Goal: Task Accomplishment & Management: Use online tool/utility

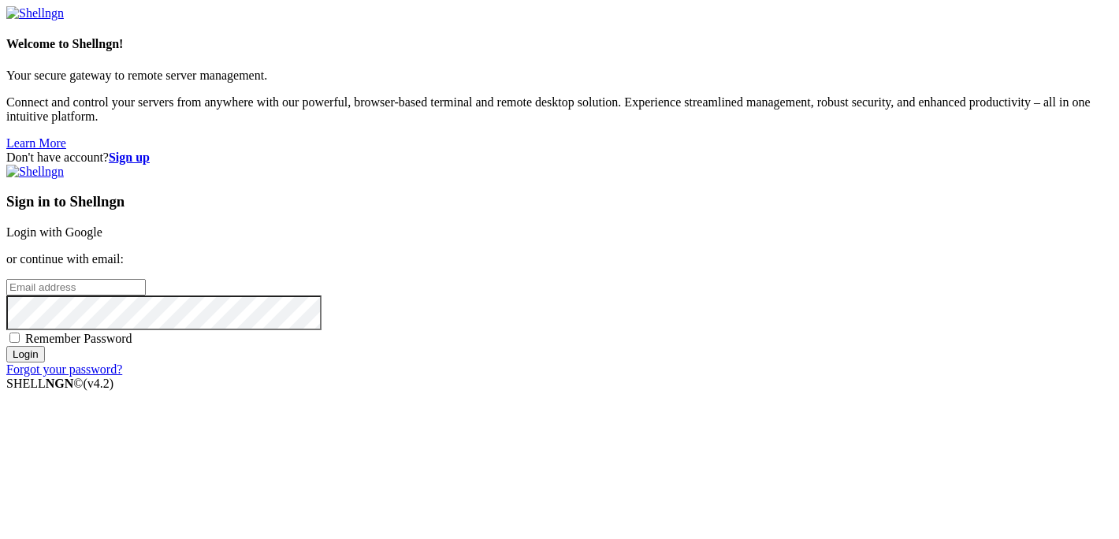
type input "root"
click at [102, 225] on link "Login with Google" at bounding box center [54, 231] width 96 height 13
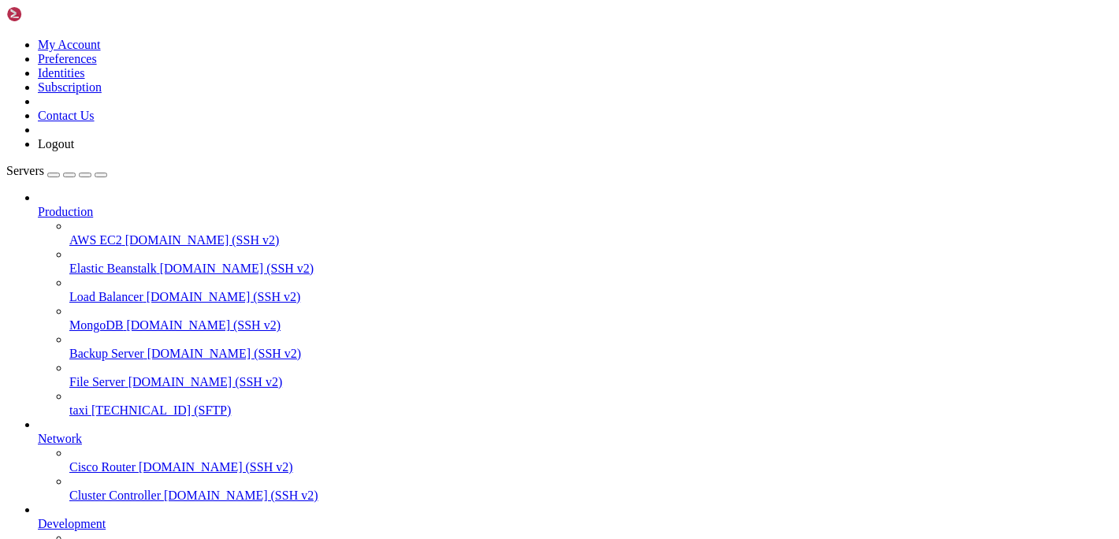
scroll to position [180, 0]
click at [121, 403] on span "[TECHNICAL_ID] (SFTP)" at bounding box center [160, 409] width 139 height 13
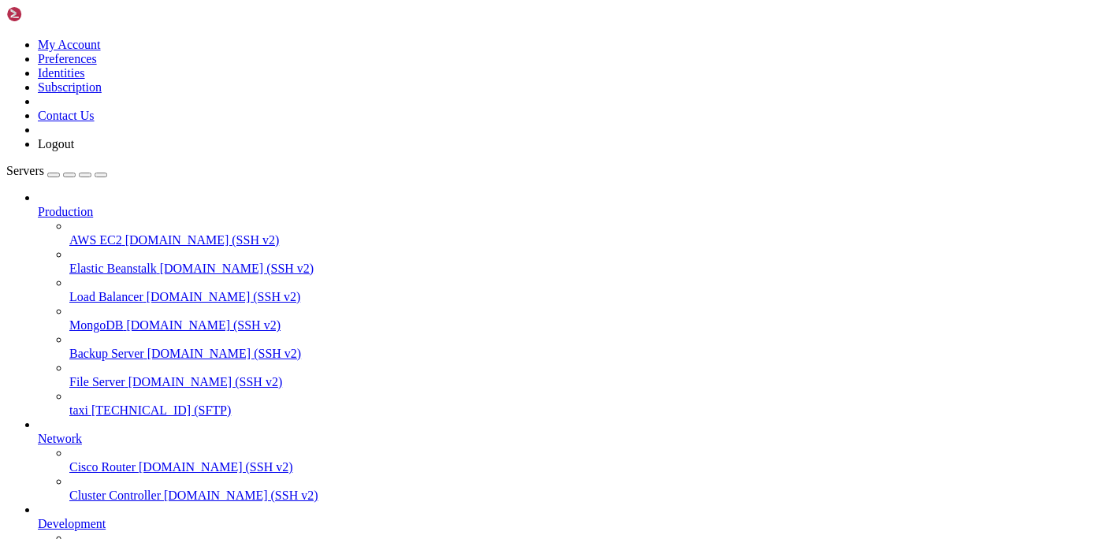
click at [110, 403] on span "[TECHNICAL_ID] (SFTP)" at bounding box center [160, 409] width 139 height 13
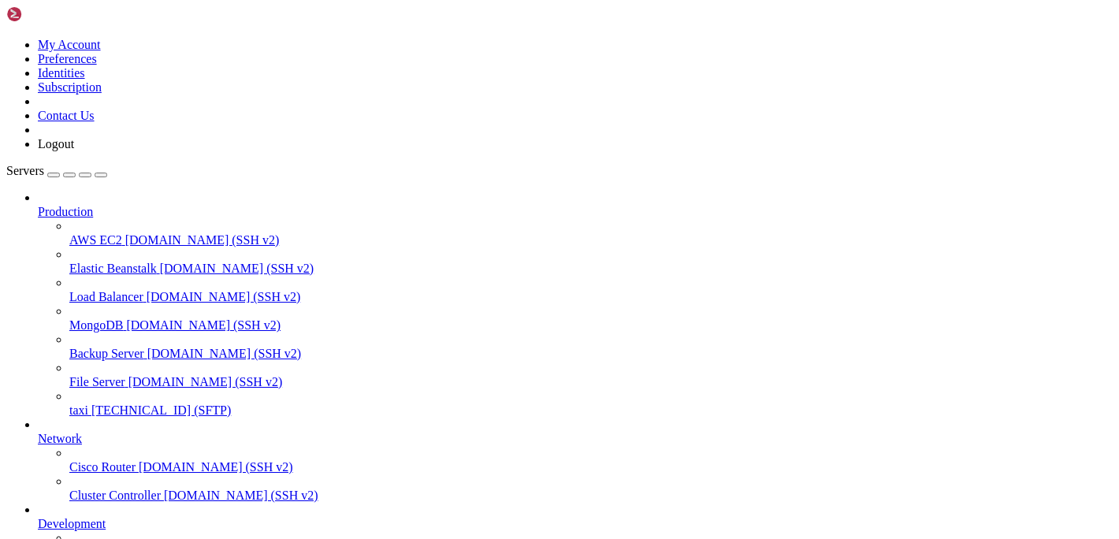
type input "/var/www/html/admin/admin"
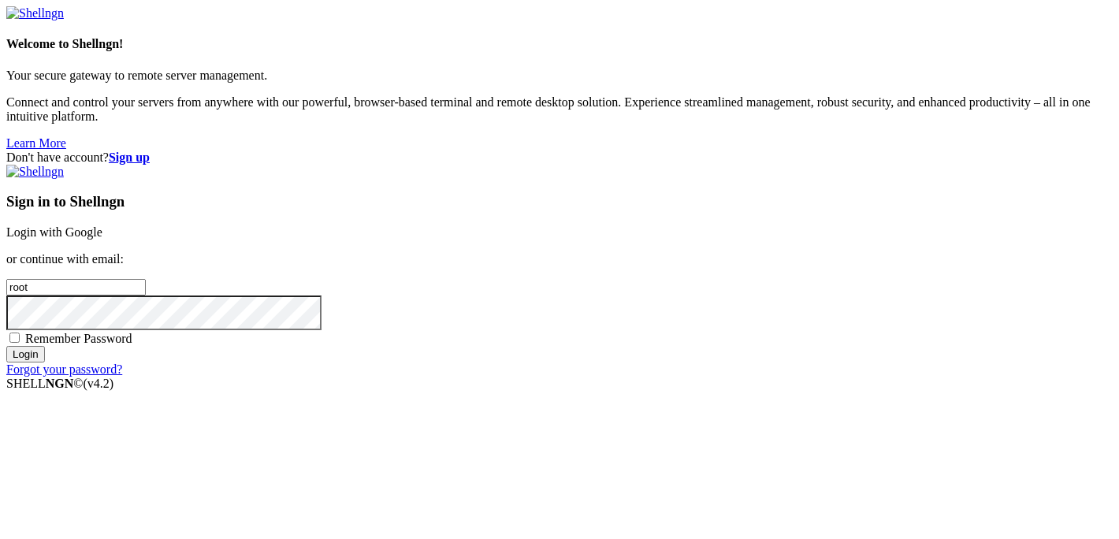
click at [102, 225] on link "Login with Google" at bounding box center [54, 231] width 96 height 13
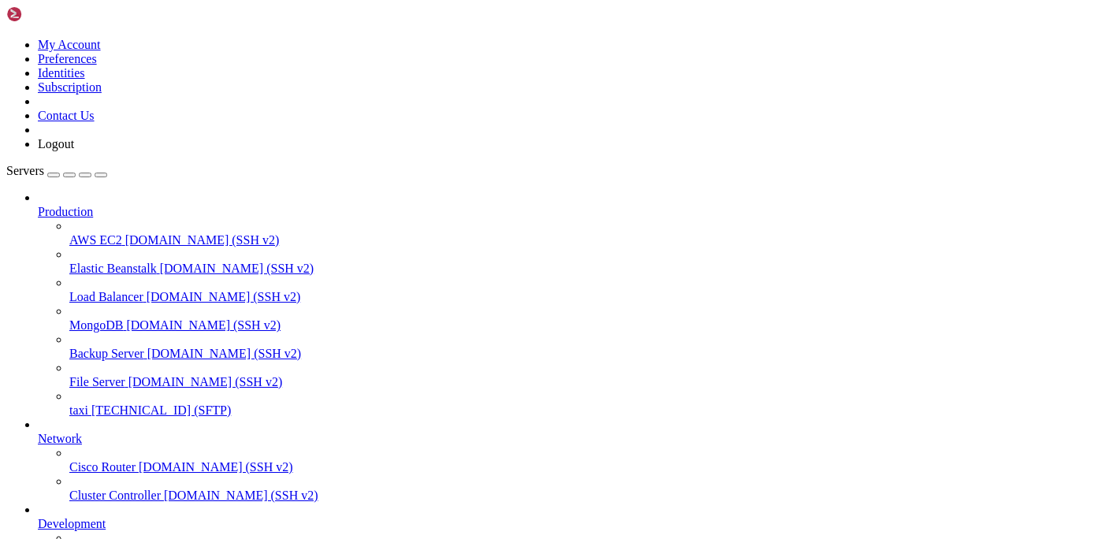
type input "/var/www/html/admin/admin"
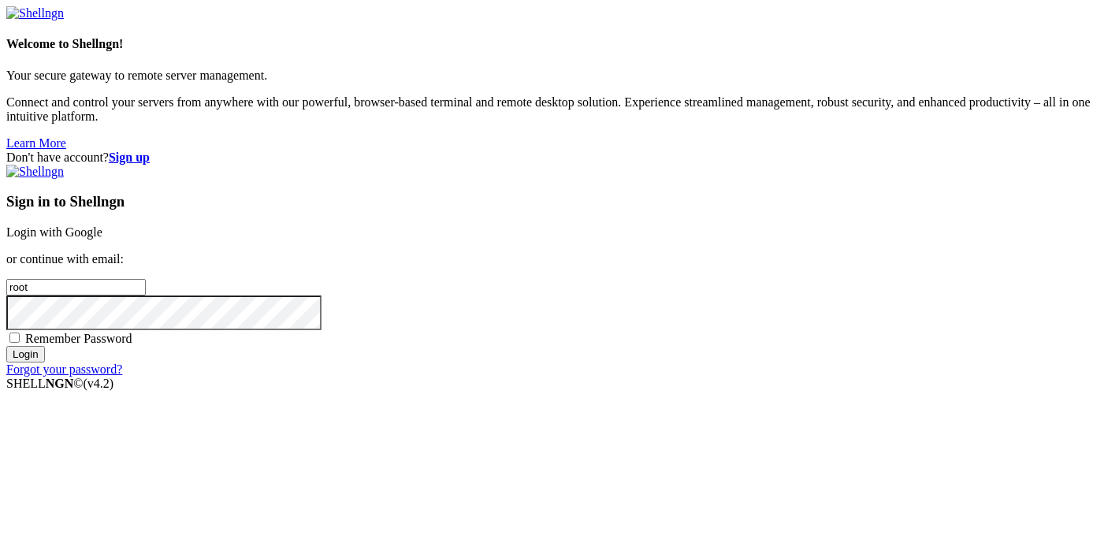
click at [102, 225] on link "Login with Google" at bounding box center [54, 231] width 96 height 13
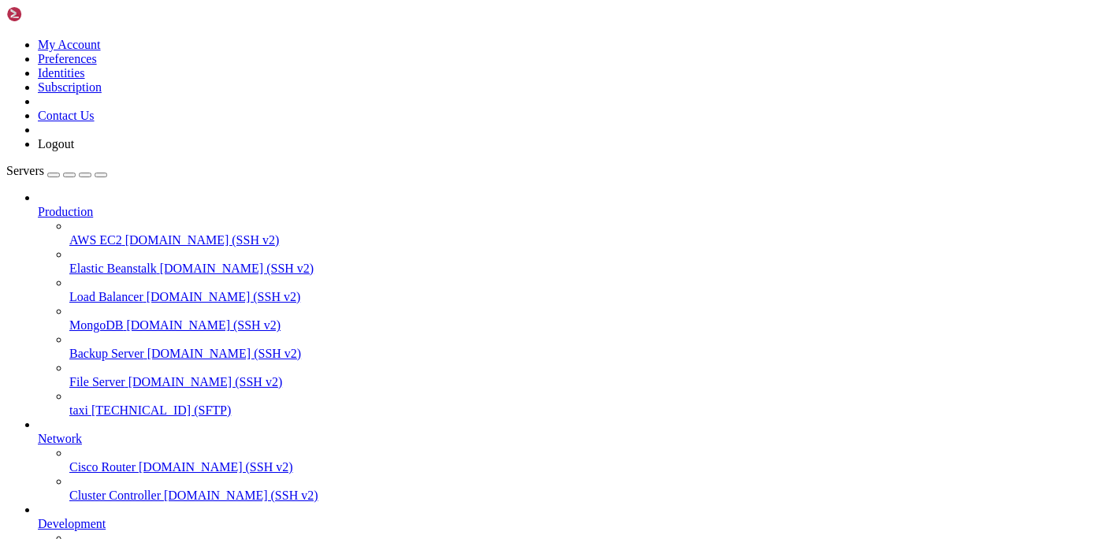
type input "/var/www/html/admin/admin"
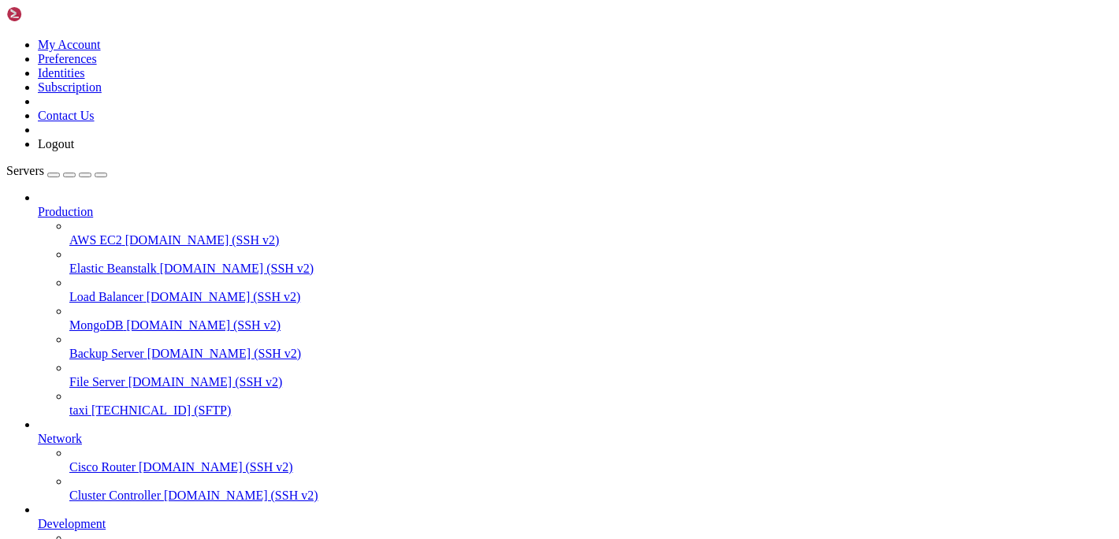
drag, startPoint x: 322, startPoint y: 265, endPoint x: 325, endPoint y: 171, distance: 94.6
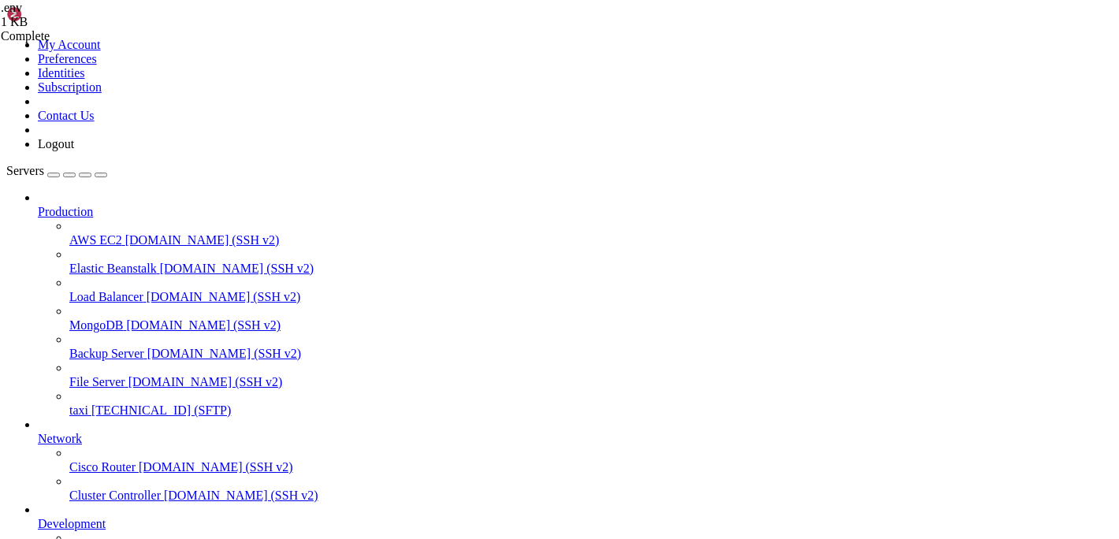
type textarea "DB_CONNECTION=mysql"
type input "/var/www/html/"
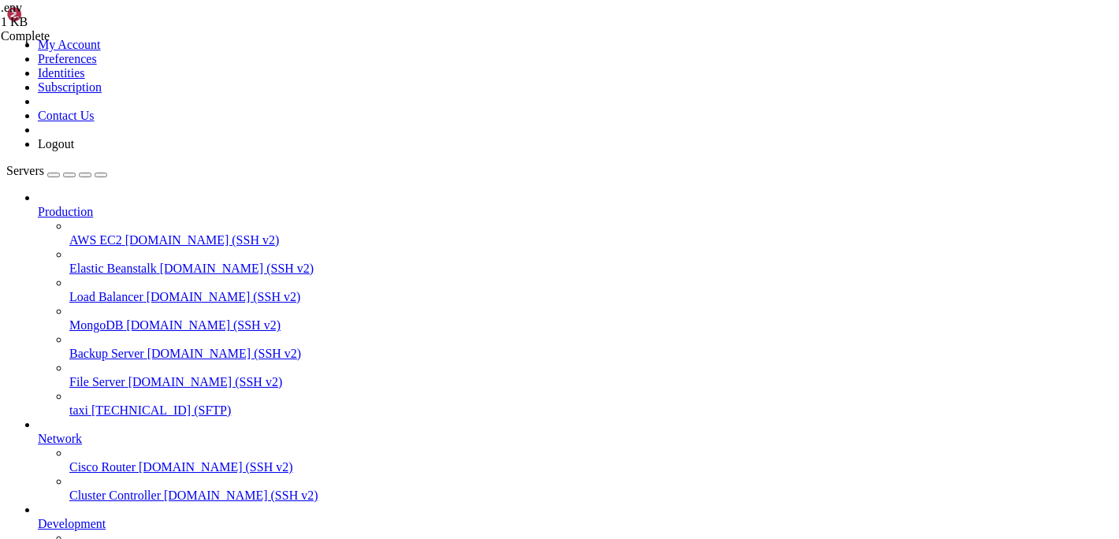
scroll to position [0, 0]
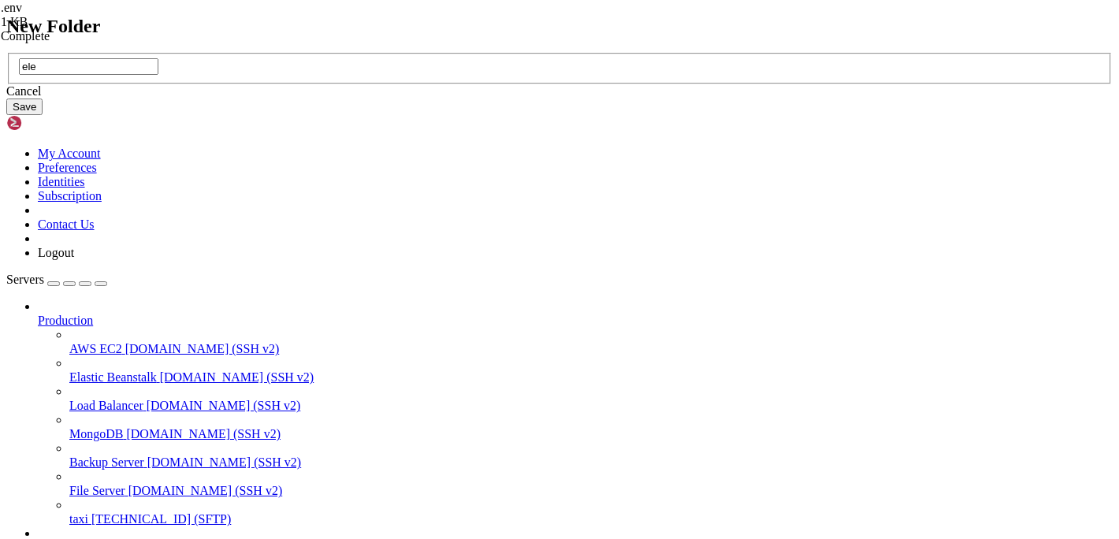
type input "ele"
click at [43, 115] on button "Save" at bounding box center [24, 106] width 36 height 17
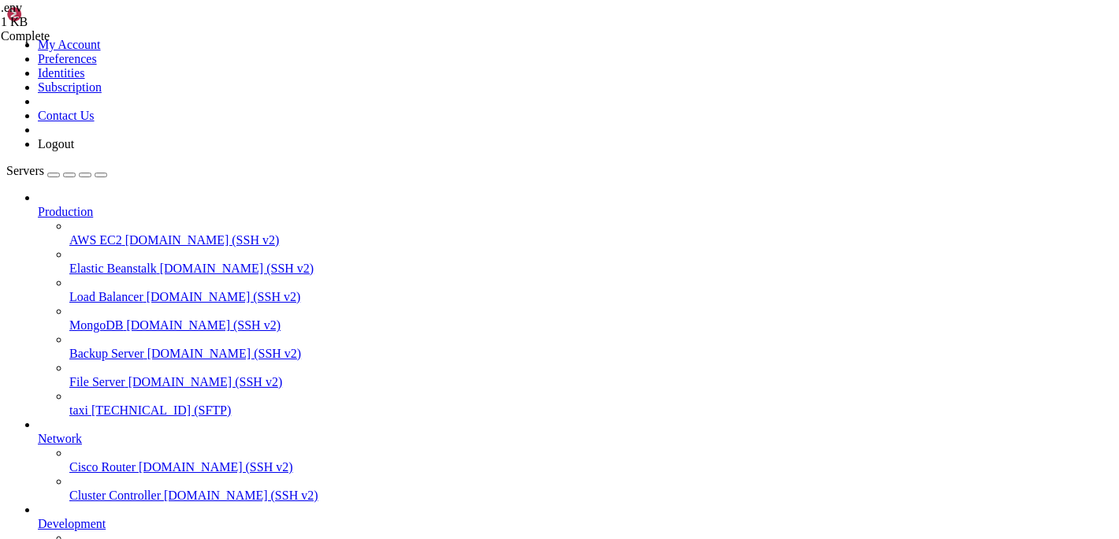
drag, startPoint x: 291, startPoint y: 168, endPoint x: 232, endPoint y: 165, distance: 59.2
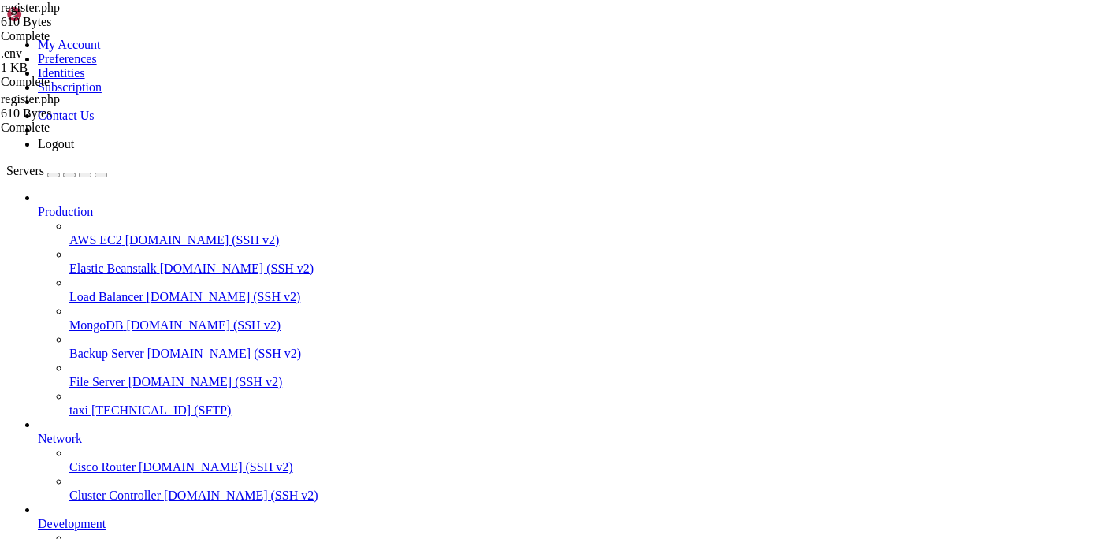
type input "/var/www/html/admin/admin/public"
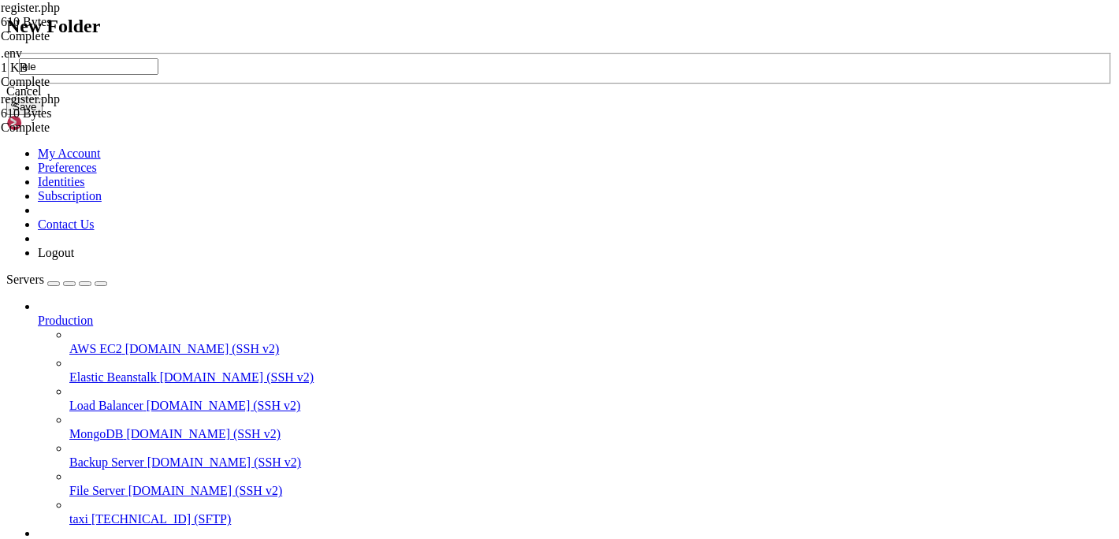
type input "ele"
click at [43, 115] on button "Save" at bounding box center [24, 106] width 36 height 17
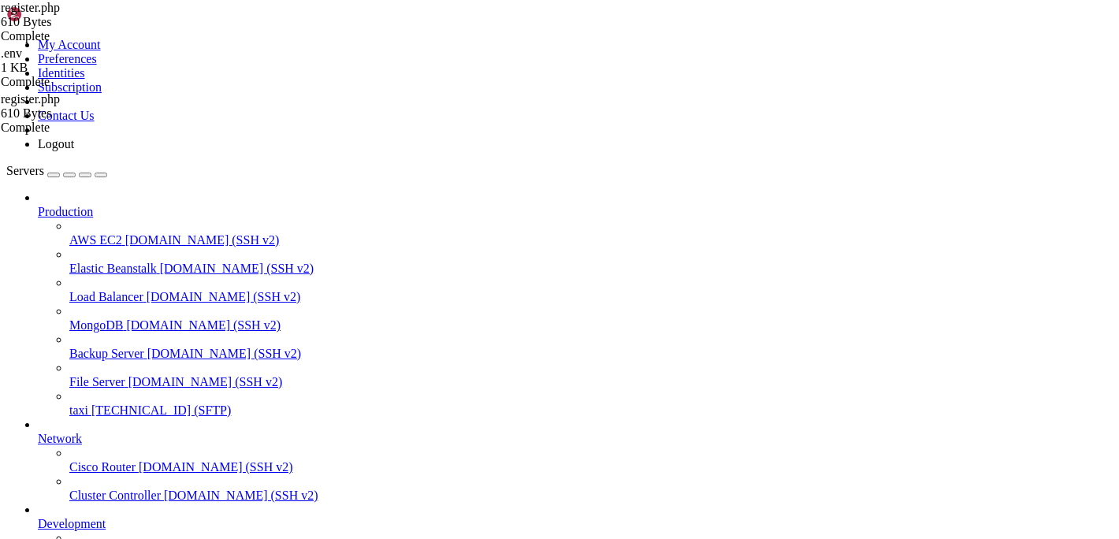
scroll to position [0, 0]
type input "/var/www/html/admin/admin/public/ele"
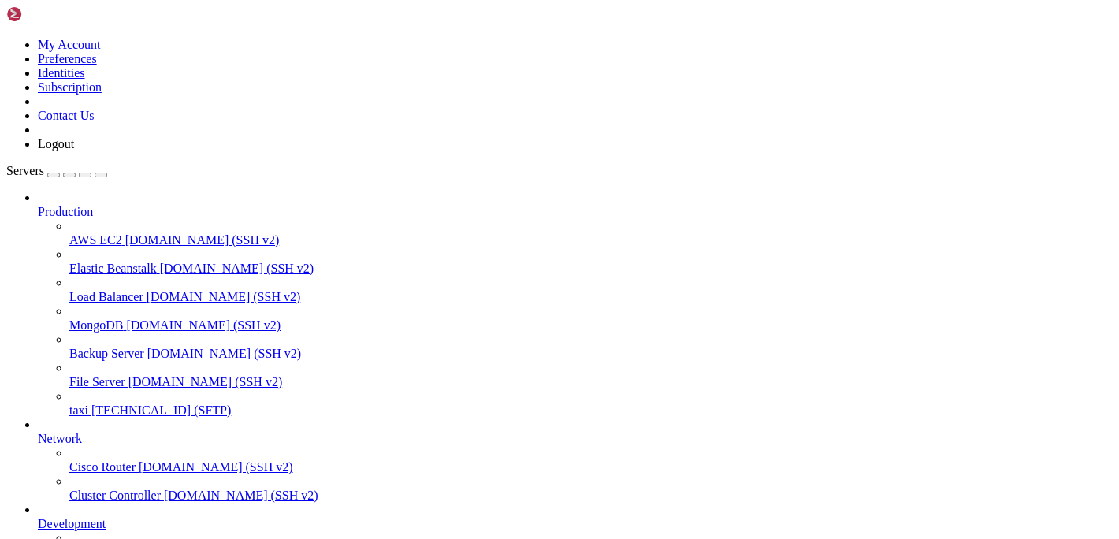
click at [88, 403] on span "taxi" at bounding box center [78, 409] width 19 height 13
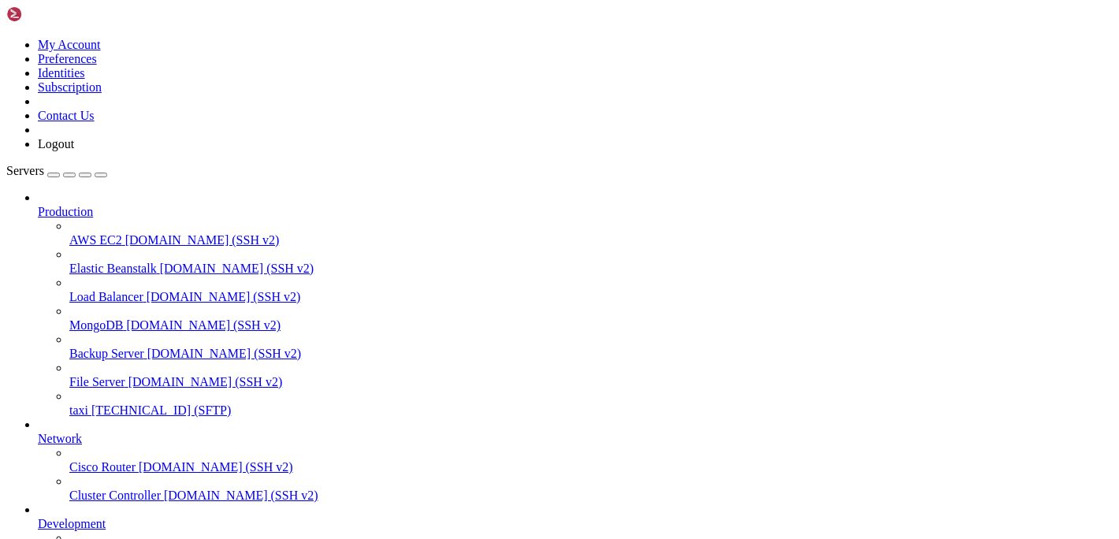
type input "/var/www/html/admin/admin/public/ele"
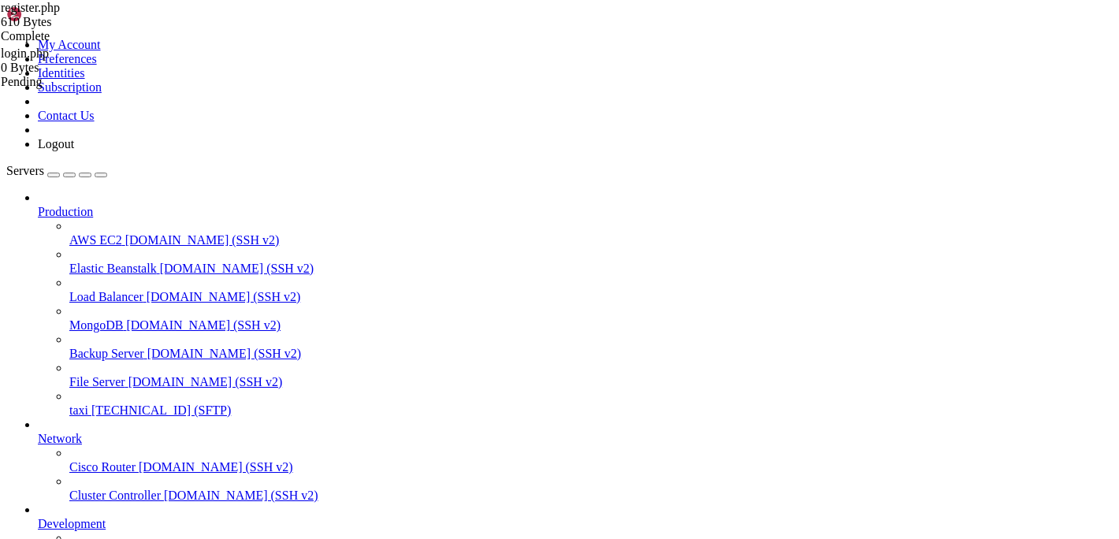
click at [88, 403] on span "taxi" at bounding box center [78, 409] width 19 height 13
click at [124, 403] on link "taxi [TECHNICAL_ID] (SFTP)" at bounding box center [590, 410] width 1043 height 14
click at [88, 403] on span "taxi" at bounding box center [78, 409] width 19 height 13
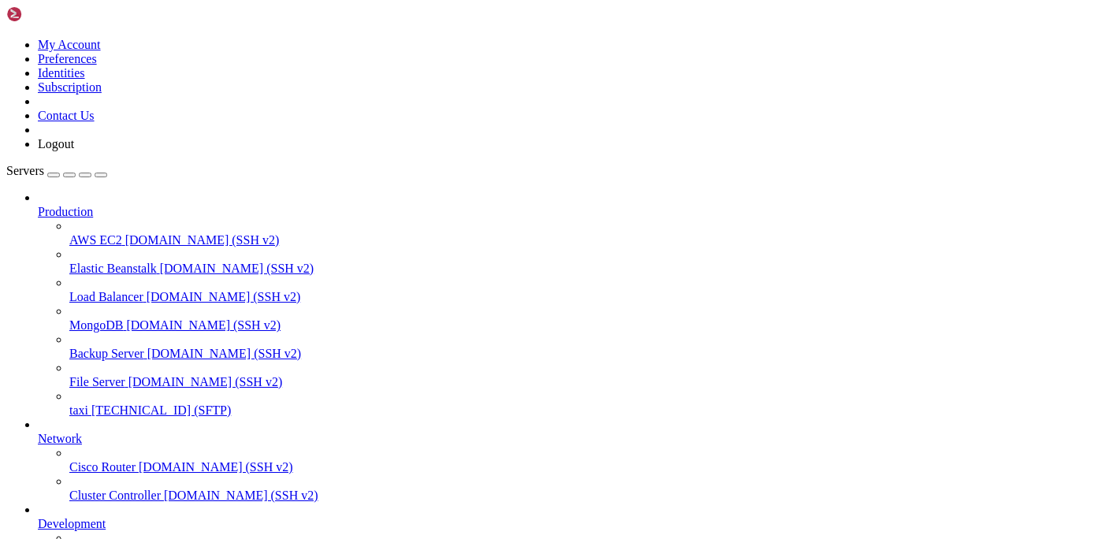
click at [88, 403] on span "taxi" at bounding box center [78, 409] width 19 height 13
drag, startPoint x: 498, startPoint y: 50, endPoint x: 368, endPoint y: 61, distance: 130.4
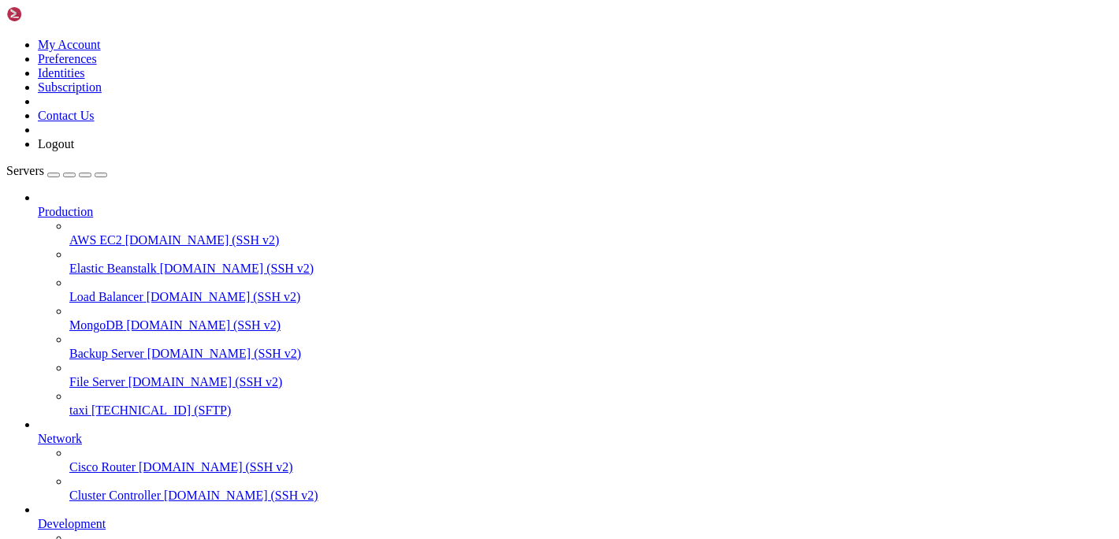
drag, startPoint x: 489, startPoint y: 50, endPoint x: 366, endPoint y: 47, distance: 123.7
drag, startPoint x: 594, startPoint y: 57, endPoint x: 418, endPoint y: 56, distance: 176.5
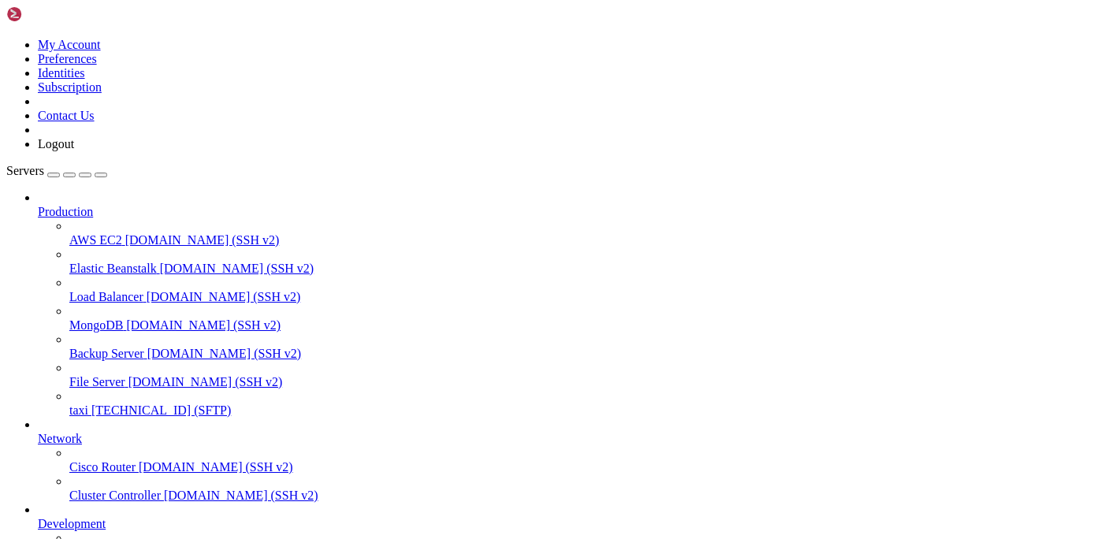
type input "/var/www/html/admin/admin/public/ele"
